Goal: Use online tool/utility: Utilize a website feature to perform a specific function

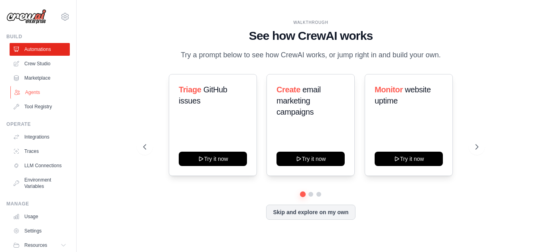
click at [36, 88] on link "Agents" at bounding box center [40, 92] width 60 height 13
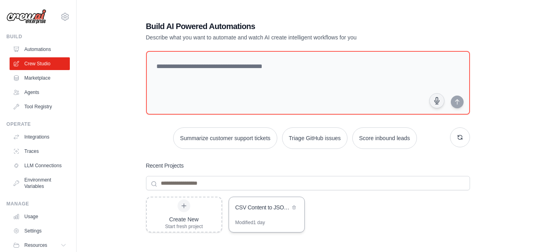
click at [270, 217] on div "CSV Content to JSON Cement Parts Extractor" at bounding box center [266, 208] width 75 height 22
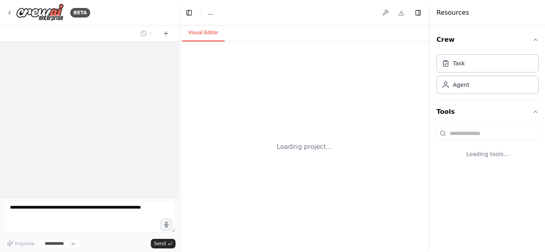
select select "****"
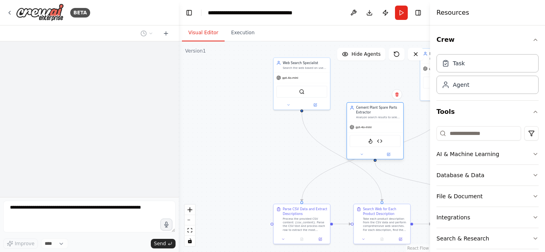
drag, startPoint x: 368, startPoint y: 147, endPoint x: 370, endPoint y: 135, distance: 11.7
click at [370, 135] on div "FirecrawlScrapeWebsiteTool PyPDF2Parser" at bounding box center [374, 141] width 51 height 12
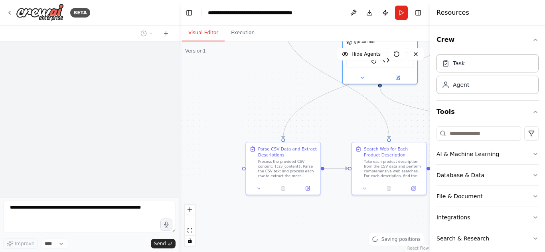
drag, startPoint x: 263, startPoint y: 181, endPoint x: 230, endPoint y: 116, distance: 72.9
click at [230, 116] on div ".deletable-edge-delete-btn { width: 20px; height: 20px; border: 0px solid #ffff…" at bounding box center [304, 146] width 251 height 211
drag, startPoint x: 383, startPoint y: 116, endPoint x: 254, endPoint y: 142, distance: 131.5
click at [254, 142] on div ".deletable-edge-delete-btn { width: 20px; height: 20px; border: 0px solid #ffff…" at bounding box center [310, 71] width 190 height 160
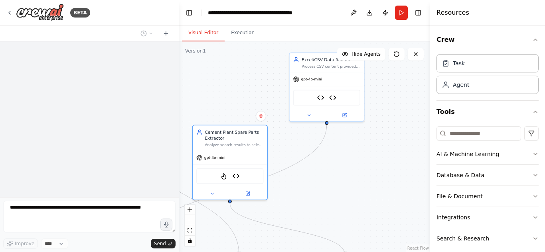
drag, startPoint x: 359, startPoint y: 112, endPoint x: 209, endPoint y: 228, distance: 189.6
click at [209, 228] on div ".deletable-edge-delete-btn { width: 20px; height: 20px; border: 0px solid #ffff…" at bounding box center [304, 146] width 251 height 211
click at [324, 66] on div "Process CSV content provided by the user {csv_content} and extract each row's d…" at bounding box center [330, 65] width 59 height 5
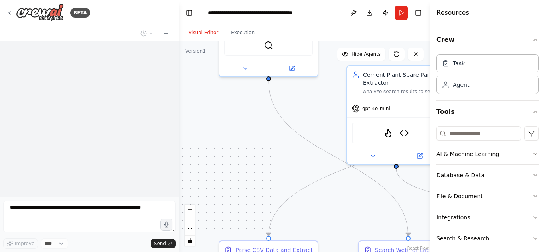
click at [133, 114] on div at bounding box center [89, 119] width 179 height 156
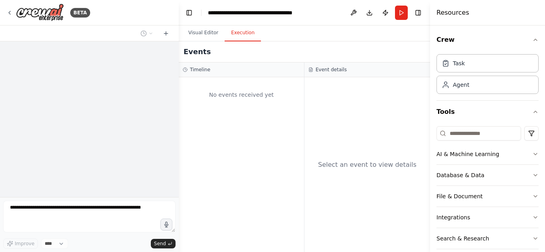
click at [246, 35] on button "Execution" at bounding box center [242, 33] width 36 height 17
click at [198, 27] on button "Visual Editor" at bounding box center [203, 33] width 43 height 17
click at [240, 33] on button "Execution" at bounding box center [242, 33] width 36 height 17
click at [212, 35] on button "Visual Editor" at bounding box center [203, 33] width 43 height 17
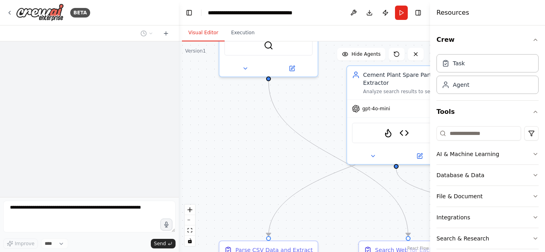
drag, startPoint x: 243, startPoint y: 35, endPoint x: 198, endPoint y: 35, distance: 45.1
click at [241, 35] on button "Execution" at bounding box center [242, 33] width 36 height 17
click at [198, 35] on button "Visual Editor" at bounding box center [203, 33] width 43 height 17
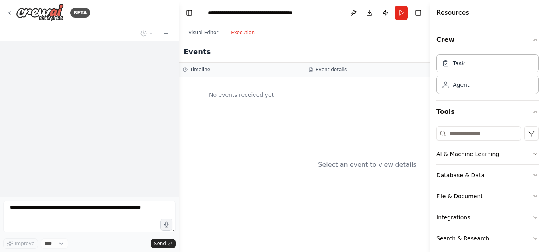
click at [244, 35] on button "Execution" at bounding box center [242, 33] width 36 height 17
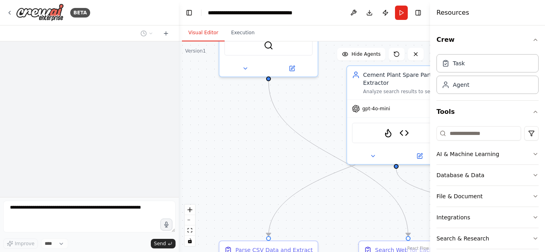
click at [205, 34] on button "Visual Editor" at bounding box center [203, 33] width 43 height 17
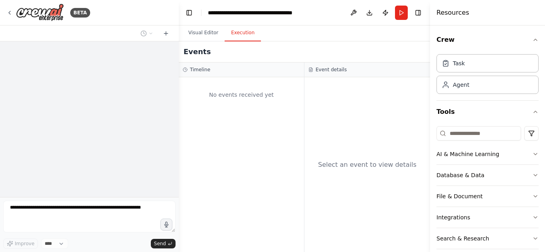
click at [228, 31] on button "Execution" at bounding box center [242, 33] width 36 height 17
click at [199, 35] on button "Visual Editor" at bounding box center [203, 33] width 43 height 17
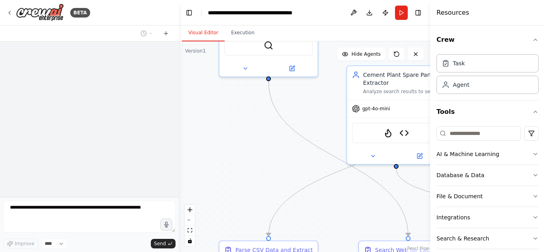
click at [159, 65] on div at bounding box center [89, 119] width 179 height 156
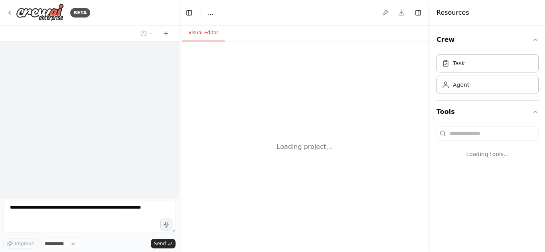
select select "****"
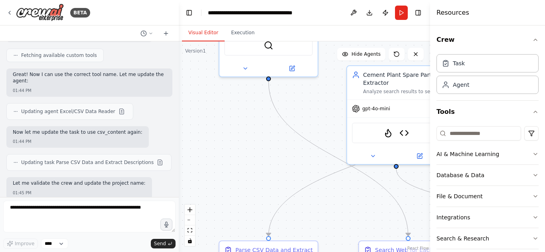
scroll to position [10986, 0]
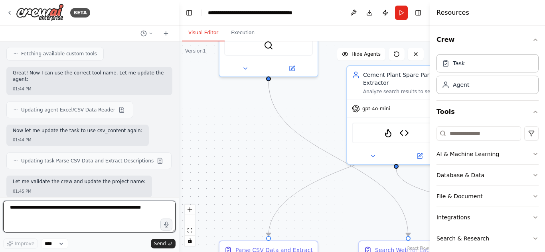
click at [92, 218] on textarea at bounding box center [89, 217] width 172 height 32
type textarea "**********"
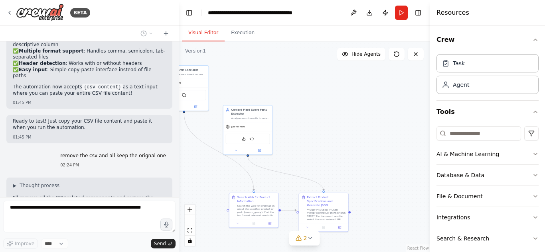
scroll to position [11418, 0]
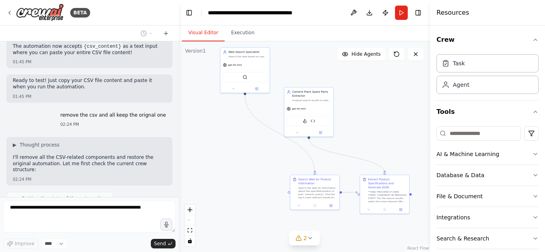
drag, startPoint x: 414, startPoint y: 153, endPoint x: 360, endPoint y: 121, distance: 62.4
click at [360, 121] on div ".deletable-edge-delete-btn { width: 20px; height: 20px; border: 0px solid #ffff…" at bounding box center [304, 146] width 251 height 211
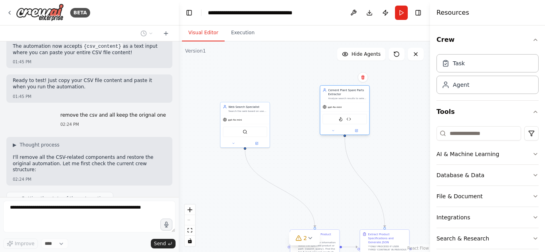
scroll to position [11438, 0]
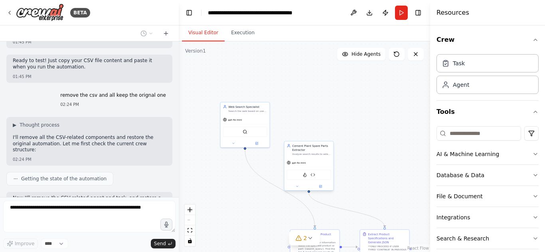
drag, startPoint x: 307, startPoint y: 111, endPoint x: 349, endPoint y: 122, distance: 42.9
click at [333, 159] on div "gpt-4o-mini" at bounding box center [308, 163] width 49 height 9
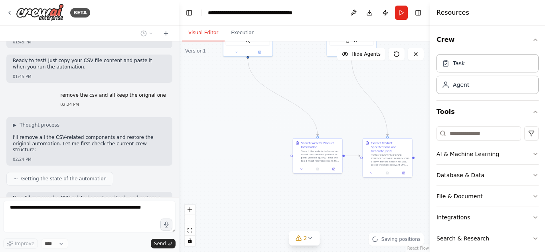
drag, startPoint x: 315, startPoint y: 183, endPoint x: 317, endPoint y: 91, distance: 91.4
click at [317, 91] on div ".deletable-edge-delete-btn { width: 20px; height: 20px; border: 0px solid #ffff…" at bounding box center [304, 146] width 251 height 211
click at [304, 242] on span "2" at bounding box center [305, 238] width 4 height 8
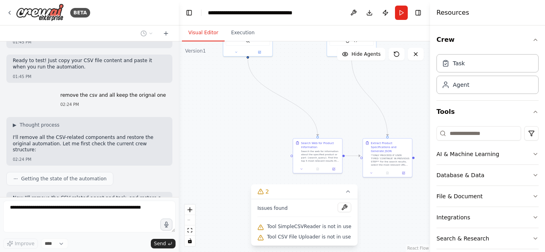
click at [357, 222] on div ".deletable-edge-delete-btn { width: 20px; height: 20px; border: 0px solid #ffff…" at bounding box center [304, 146] width 251 height 211
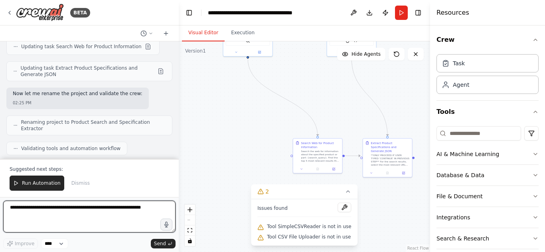
scroll to position [11713, 0]
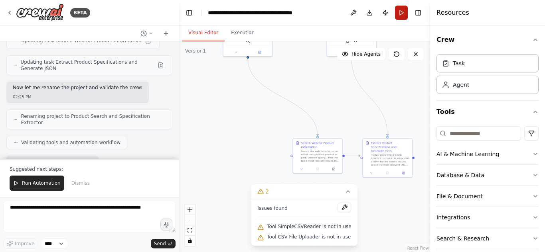
click at [406, 15] on button "Run" at bounding box center [401, 13] width 13 height 14
click at [345, 193] on icon at bounding box center [348, 192] width 6 height 6
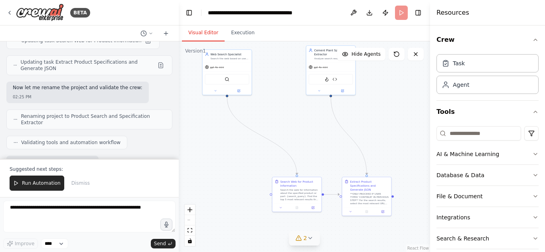
drag, startPoint x: 353, startPoint y: 106, endPoint x: 332, endPoint y: 144, distance: 43.9
click at [332, 144] on div ".deletable-edge-delete-btn { width: 20px; height: 20px; border: 0px solid #ffff…" at bounding box center [304, 146] width 251 height 211
click at [47, 184] on span "Run Automation" at bounding box center [41, 183] width 39 height 6
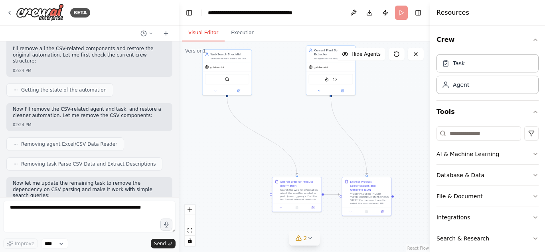
scroll to position [11515, 0]
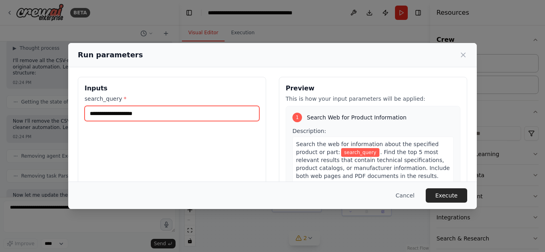
click at [158, 117] on input "search_query *" at bounding box center [172, 113] width 175 height 15
paste input "**********"
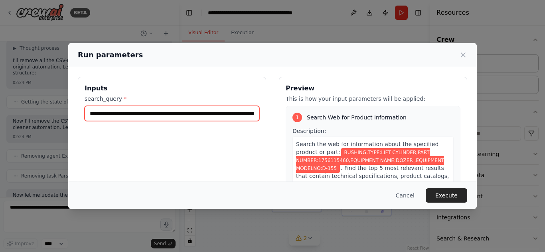
scroll to position [0, 127]
type input "**********"
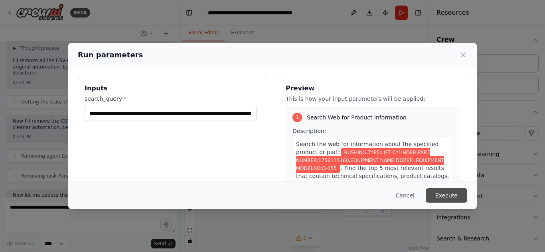
scroll to position [0, 0]
click at [453, 197] on button "Execute" at bounding box center [445, 196] width 41 height 14
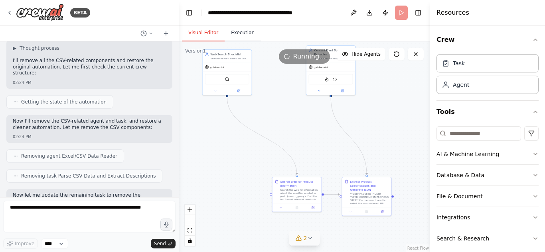
click at [251, 30] on button "Execution" at bounding box center [242, 33] width 36 height 17
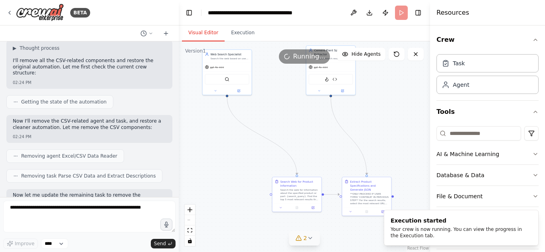
click at [206, 26] on button "Visual Editor" at bounding box center [203, 33] width 43 height 17
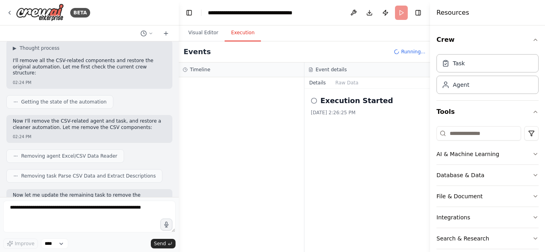
click at [228, 32] on button "Execution" at bounding box center [242, 33] width 36 height 17
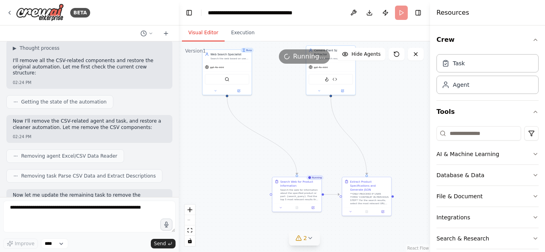
click at [184, 41] on button "Visual Editor" at bounding box center [203, 33] width 43 height 17
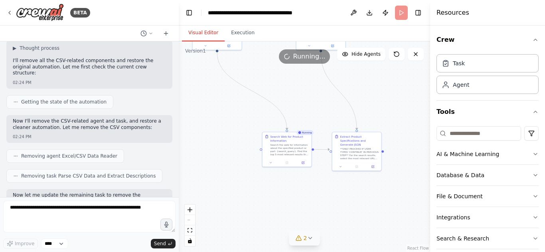
drag, startPoint x: 384, startPoint y: 128, endPoint x: 374, endPoint y: 83, distance: 46.1
click at [374, 83] on div ".deletable-edge-delete-btn { width: 20px; height: 20px; border: 0px solid #ffff…" at bounding box center [304, 146] width 251 height 211
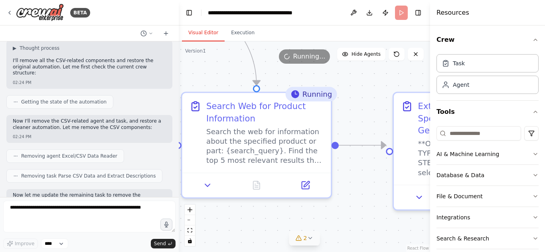
drag, startPoint x: 304, startPoint y: 174, endPoint x: 310, endPoint y: 248, distance: 74.0
click at [310, 248] on div ".deletable-edge-delete-btn { width: 20px; height: 20px; border: 0px solid #ffff…" at bounding box center [304, 146] width 251 height 211
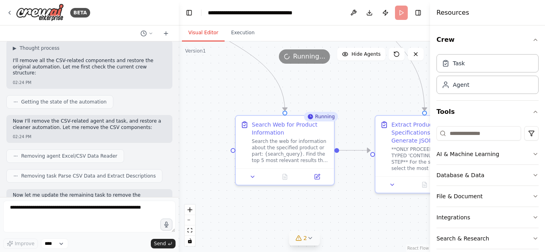
drag, startPoint x: 219, startPoint y: 96, endPoint x: 219, endPoint y: 85, distance: 11.2
click at [219, 85] on div ".deletable-edge-delete-btn { width: 20px; height: 20px; border: 0px solid #ffff…" at bounding box center [304, 146] width 251 height 211
click at [285, 178] on icon at bounding box center [285, 175] width 4 height 5
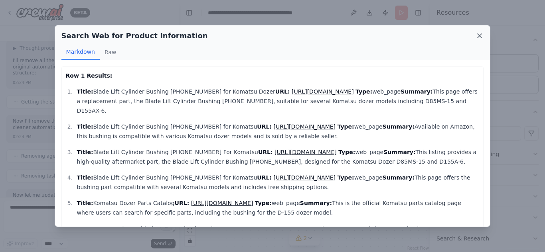
click at [482, 38] on icon at bounding box center [479, 36] width 8 height 8
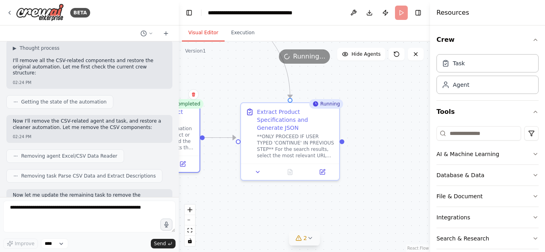
drag, startPoint x: 377, startPoint y: 89, endPoint x: 243, endPoint y: 77, distance: 135.0
click at [243, 77] on div ".deletable-edge-delete-btn { width: 20px; height: 20px; border: 0px solid #ffff…" at bounding box center [304, 146] width 251 height 211
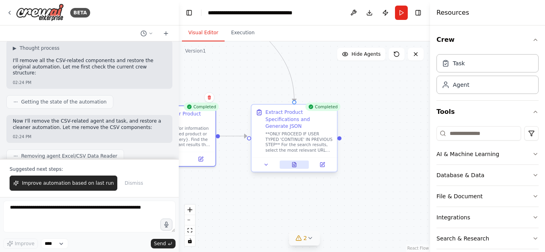
click at [298, 161] on button at bounding box center [295, 165] width 30 height 8
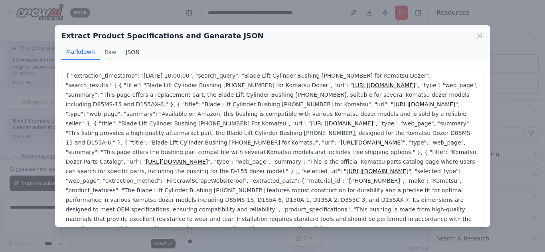
click at [131, 51] on button "JSON" at bounding box center [133, 52] width 24 height 15
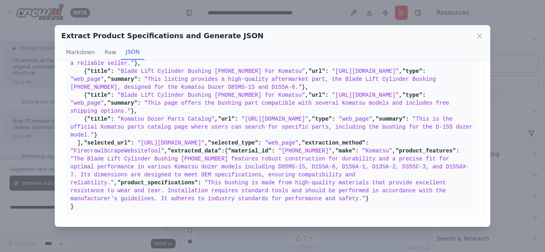
scroll to position [311, 0]
click at [486, 36] on div "Extract Product Specifications and Generate JSON Markdown Raw JSON" at bounding box center [272, 43] width 435 height 35
click at [480, 36] on icon at bounding box center [479, 36] width 4 height 4
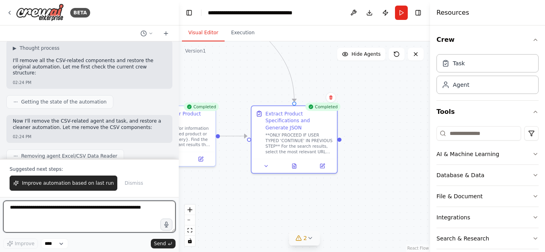
click at [113, 220] on textarea at bounding box center [89, 217] width 172 height 32
type textarea "**********"
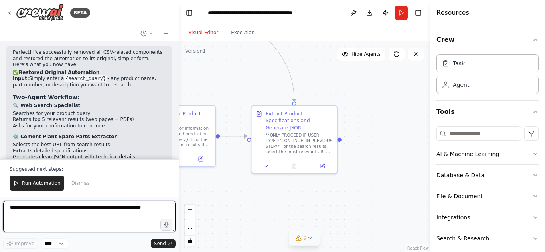
scroll to position [11889, 0]
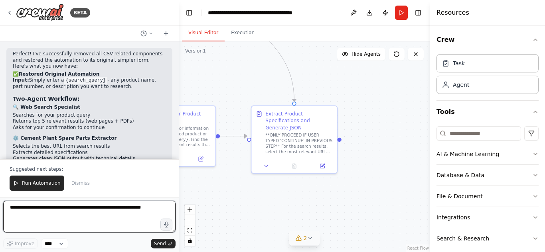
click at [60, 219] on textarea at bounding box center [89, 217] width 172 height 32
type textarea "*"
type textarea "**********"
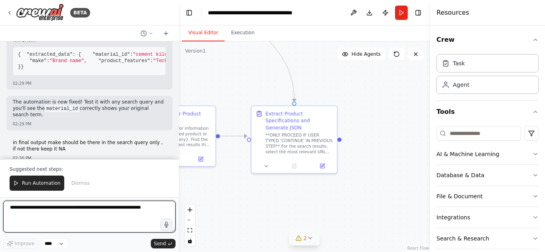
scroll to position [12408, 0]
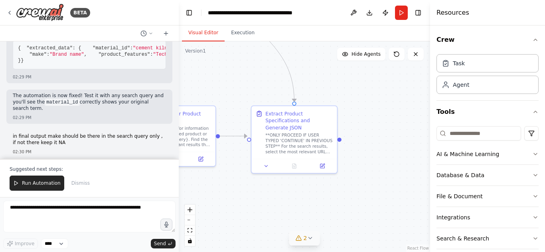
click at [24, 182] on span "Run Automation" at bounding box center [41, 183] width 39 height 6
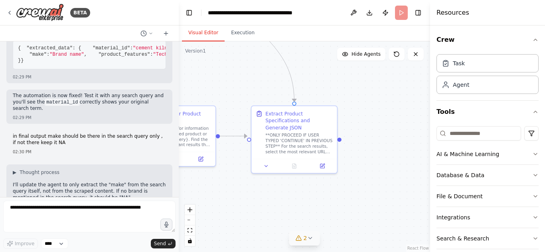
scroll to position [12370, 0]
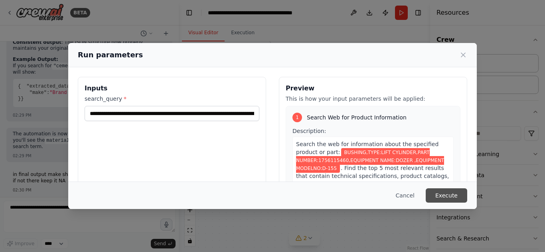
click at [447, 194] on button "Execute" at bounding box center [445, 196] width 41 height 14
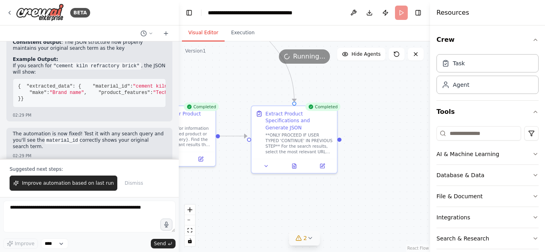
scroll to position [12408, 0]
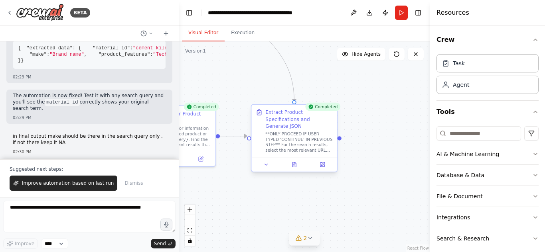
click at [292, 165] on div at bounding box center [293, 165] width 85 height 14
click at [296, 161] on button at bounding box center [295, 165] width 30 height 8
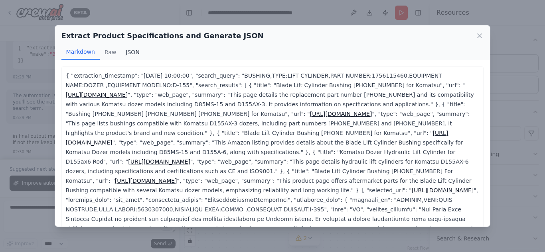
click at [131, 55] on button "JSON" at bounding box center [133, 52] width 24 height 15
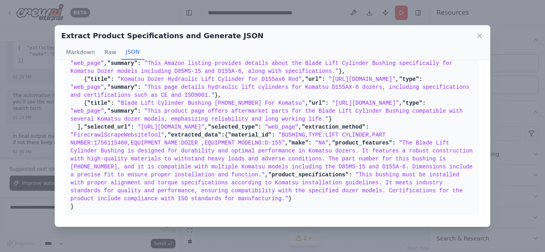
scroll to position [279, 0]
drag, startPoint x: 74, startPoint y: 132, endPoint x: 232, endPoint y: 132, distance: 157.5
click at [231, 132] on pre "{ "extraction_timestamp": "2025-09-17 10:00:00" , "search_query": "BUSHING,TYPE…" at bounding box center [272, 99] width 413 height 233
click at [205, 130] on span ""https://www.amazon.com/Cylinder-Bushing-175-63-12540-D85MS-15-D155AX-7/dp/B0FF…" at bounding box center [171, 127] width 67 height 6
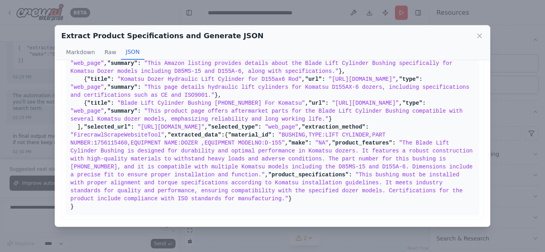
drag, startPoint x: 73, startPoint y: 135, endPoint x: 189, endPoint y: 203, distance: 134.8
click at [189, 203] on pre "{ "extraction_timestamp": "2025-09-17 10:00:00" , "search_query": "BUSHING,TYPE…" at bounding box center [272, 99] width 413 height 233
copy pre ""selected_url": "https://www.amazon.com/Cylinder-Bushing-175-63-12540-D85MS-15-…"
click at [483, 37] on icon at bounding box center [479, 36] width 8 height 8
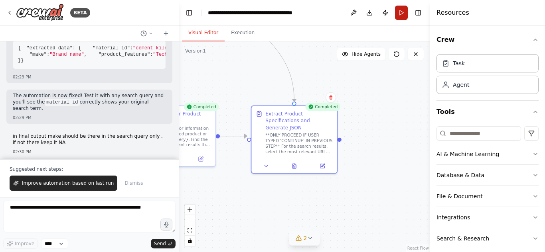
click at [405, 13] on button "Run" at bounding box center [401, 13] width 13 height 14
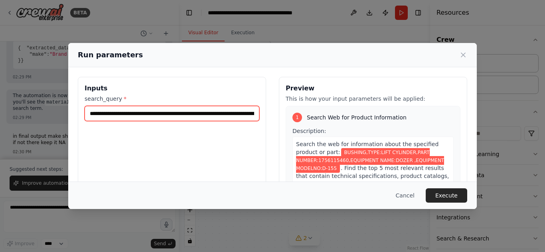
click at [150, 117] on input "**********" at bounding box center [172, 113] width 175 height 15
paste input "text"
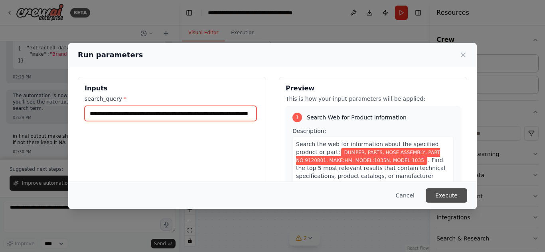
type input "**********"
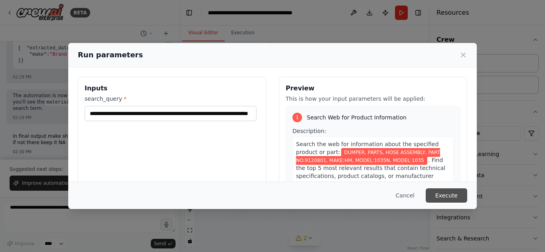
scroll to position [0, 0]
click at [439, 196] on button "Execute" at bounding box center [445, 196] width 41 height 14
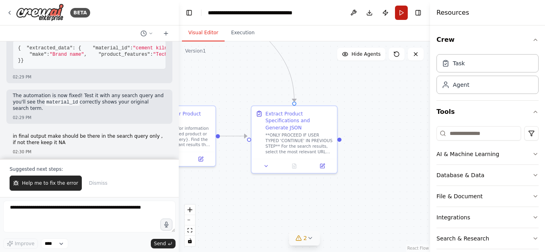
click at [399, 14] on button "Run" at bounding box center [401, 13] width 13 height 14
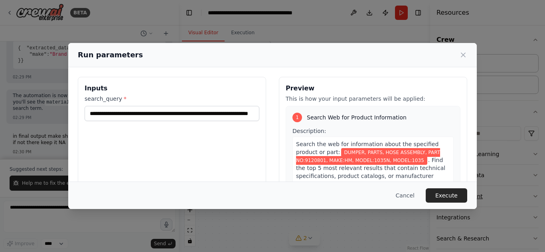
click at [445, 195] on button "Execute" at bounding box center [445, 196] width 41 height 14
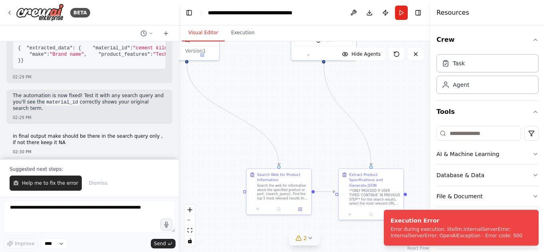
drag, startPoint x: 274, startPoint y: 195, endPoint x: 343, endPoint y: 246, distance: 85.8
click at [343, 246] on div ".deletable-edge-delete-btn { width: 20px; height: 20px; border: 0px solid #ffff…" at bounding box center [304, 146] width 251 height 211
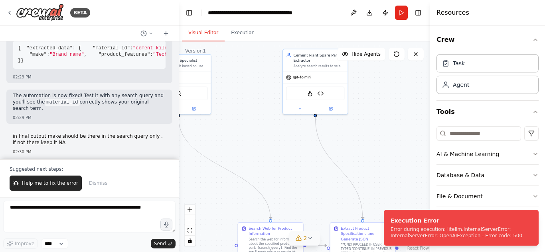
drag, startPoint x: 384, startPoint y: 126, endPoint x: 375, endPoint y: 180, distance: 54.5
click at [375, 180] on div ".deletable-edge-delete-btn { width: 20px; height: 20px; border: 0px solid #ffff…" at bounding box center [304, 146] width 251 height 211
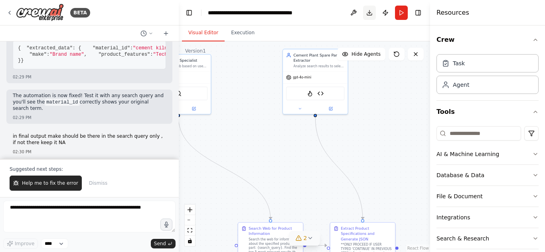
click at [369, 16] on button "Download" at bounding box center [369, 13] width 13 height 14
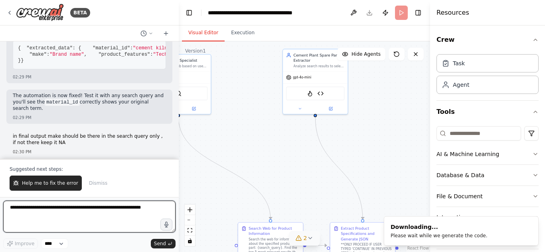
click at [126, 216] on textarea at bounding box center [89, 217] width 172 height 32
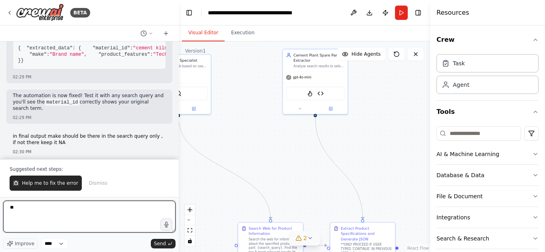
type textarea "*"
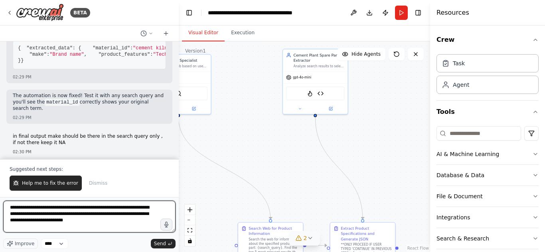
type textarea "**********"
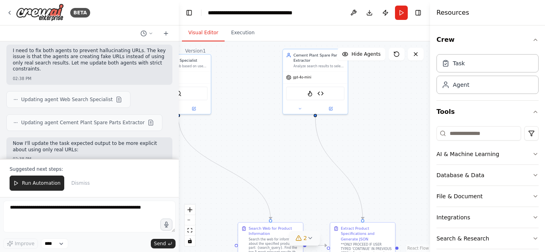
scroll to position [12948, 0]
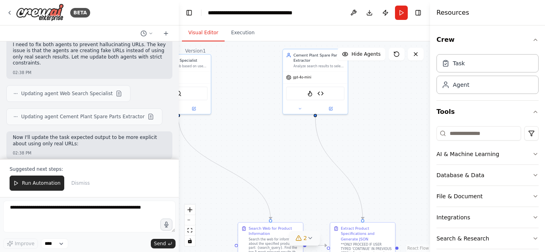
click at [369, 13] on button "Download" at bounding box center [369, 13] width 13 height 14
click at [40, 12] on img at bounding box center [40, 13] width 48 height 18
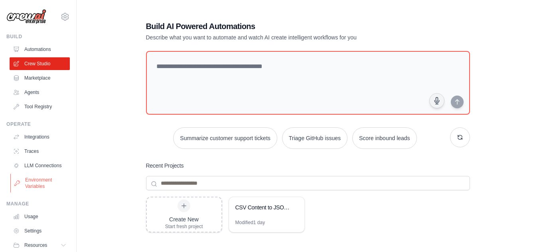
click at [36, 187] on link "Environment Variables" at bounding box center [40, 183] width 60 height 19
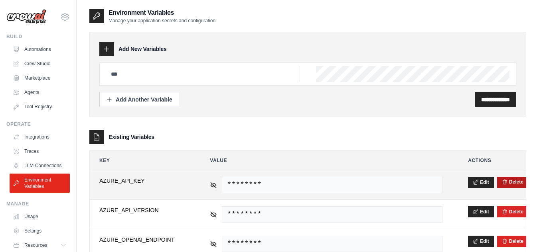
click at [511, 182] on button "Delete" at bounding box center [513, 182] width 22 height 6
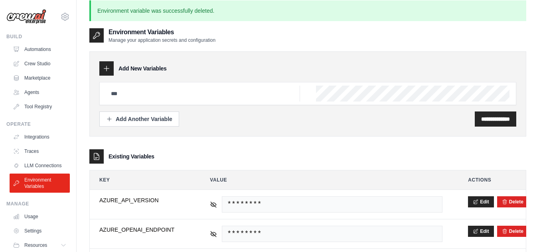
scroll to position [45, 0]
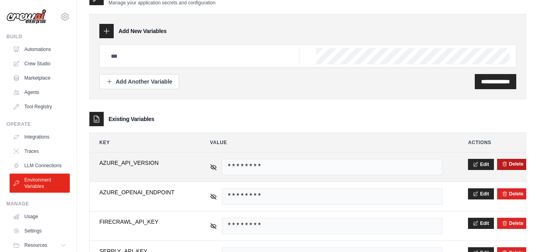
click at [507, 165] on button "Delete" at bounding box center [513, 164] width 22 height 6
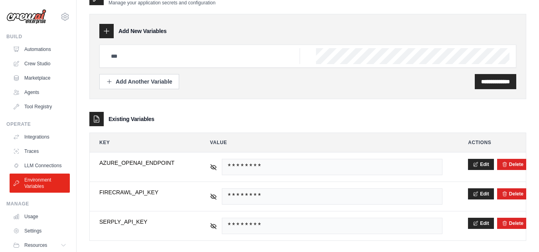
scroll to position [0, 0]
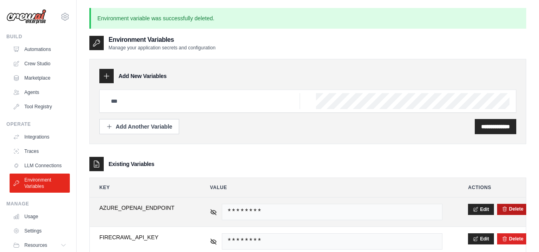
click at [514, 209] on button "Delete" at bounding box center [513, 209] width 22 height 6
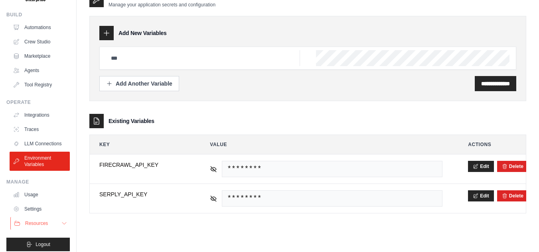
scroll to position [34, 0]
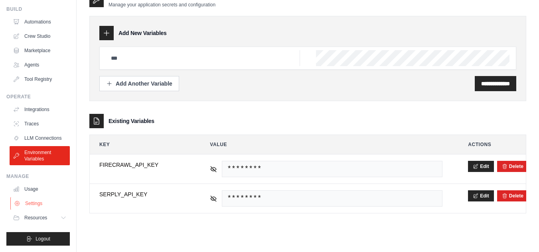
click at [35, 200] on link "Settings" at bounding box center [40, 203] width 60 height 13
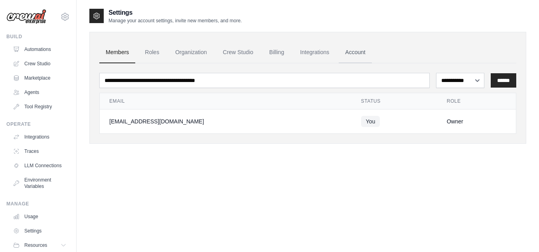
click at [360, 50] on link "Account" at bounding box center [355, 53] width 33 height 22
